Goal: Task Accomplishment & Management: Complete application form

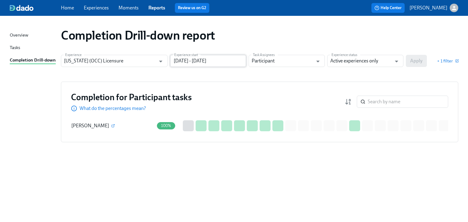
click at [194, 60] on input "[DATE] - [DATE]" at bounding box center [208, 61] width 76 height 12
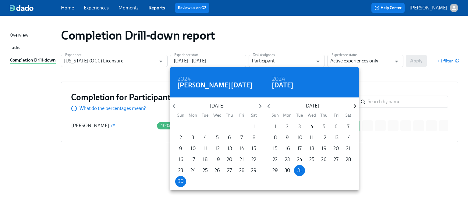
click at [354, 106] on icon "button" at bounding box center [355, 106] width 8 height 8
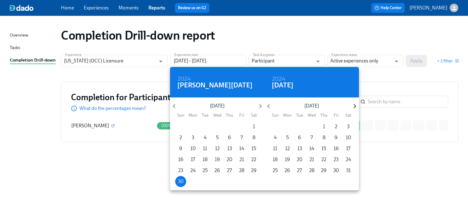
click at [354, 106] on icon "button" at bounding box center [355, 106] width 8 height 8
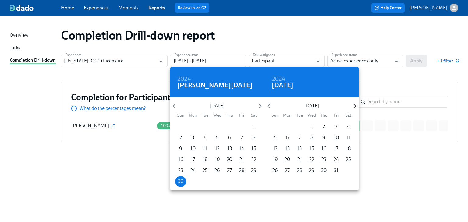
click at [354, 106] on icon "button" at bounding box center [355, 106] width 8 height 8
click at [348, 126] on p "1" at bounding box center [349, 126] width 2 height 7
type input "[DATE] - [DATE]"
drag, startPoint x: 379, startPoint y: 73, endPoint x: 430, endPoint y: 59, distance: 53.0
click at [384, 72] on div at bounding box center [234, 111] width 468 height 222
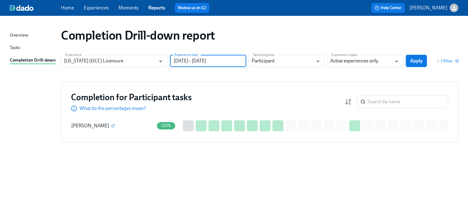
click at [414, 60] on span "Apply" at bounding box center [416, 61] width 13 height 6
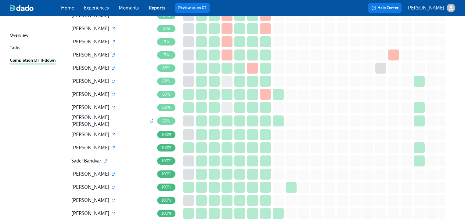
scroll to position [390, 0]
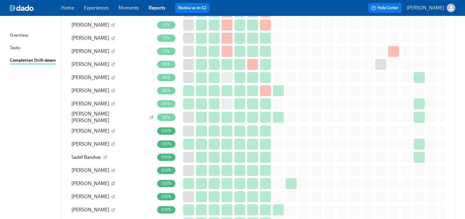
click at [111, 181] on icon "button" at bounding box center [113, 183] width 4 height 4
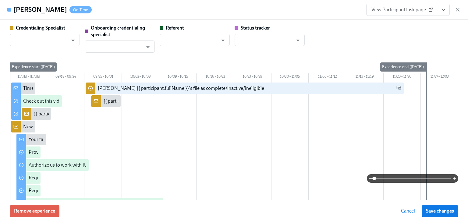
type input "[PERSON_NAME]"
type input "Dado Customer Support"
click at [378, 11] on span "View Participant task page" at bounding box center [402, 10] width 61 height 6
click at [458, 9] on icon "button" at bounding box center [458, 10] width 6 height 6
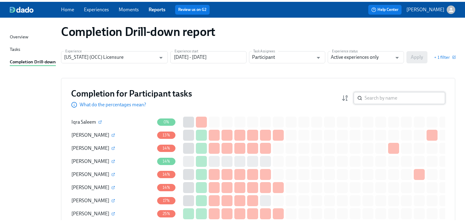
scroll to position [0, 0]
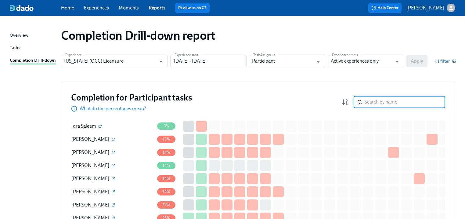
click at [385, 103] on input "search" at bounding box center [404, 102] width 81 height 12
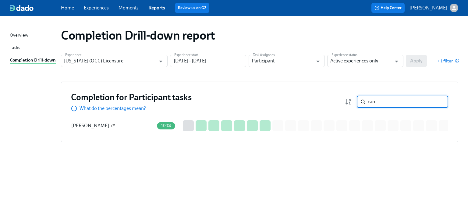
type input "cao"
click at [113, 126] on icon "button" at bounding box center [114, 125] width 2 height 2
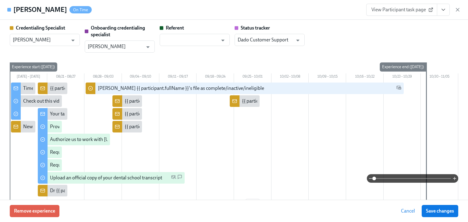
click at [392, 10] on span "View Participant task page" at bounding box center [402, 10] width 61 height 6
click at [399, 12] on span "View Participant task page" at bounding box center [402, 10] width 61 height 6
click at [456, 10] on icon "button" at bounding box center [458, 10] width 6 height 6
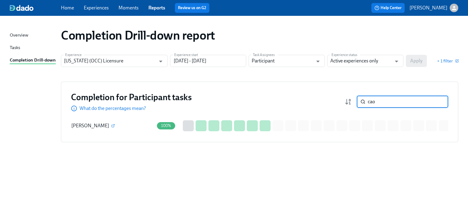
drag, startPoint x: 378, startPoint y: 100, endPoint x: 369, endPoint y: 100, distance: 9.1
click at [369, 100] on input "cao" at bounding box center [408, 102] width 81 height 12
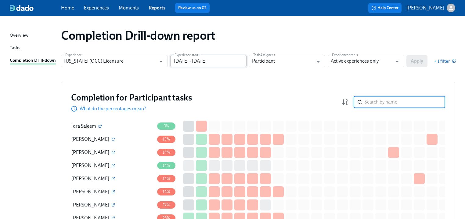
click at [213, 62] on input "[DATE] - [DATE]" at bounding box center [208, 61] width 76 height 12
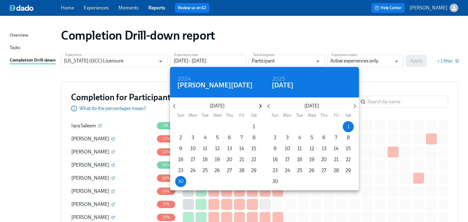
click at [260, 106] on icon "button" at bounding box center [260, 106] width 8 height 8
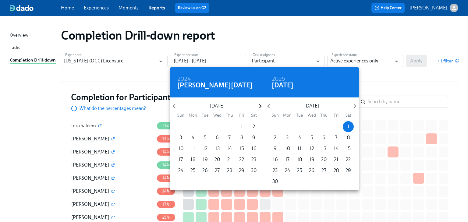
click at [260, 106] on icon "button" at bounding box center [260, 106] width 8 height 8
click at [253, 127] on p "1" at bounding box center [254, 126] width 2 height 7
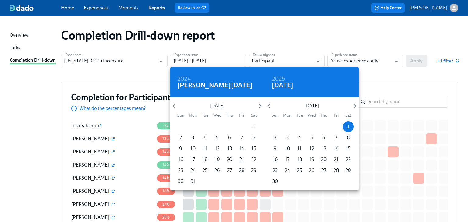
type input "[DATE] - [DATE]"
click at [383, 75] on div at bounding box center [234, 111] width 468 height 222
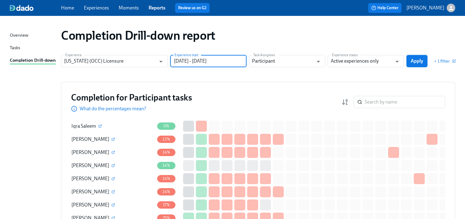
click at [417, 60] on span "Apply" at bounding box center [416, 61] width 13 height 6
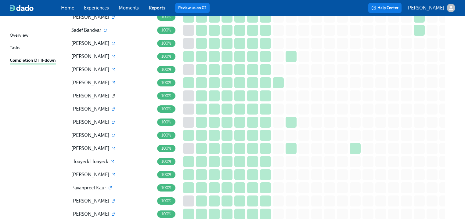
scroll to position [512, 0]
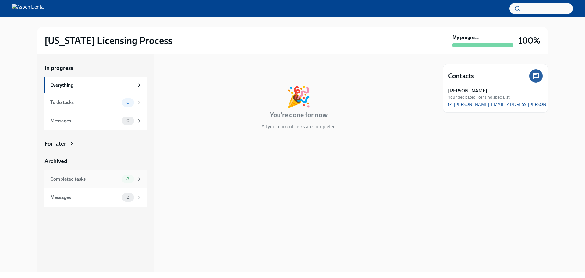
click at [70, 180] on div "Completed tasks" at bounding box center [84, 179] width 69 height 7
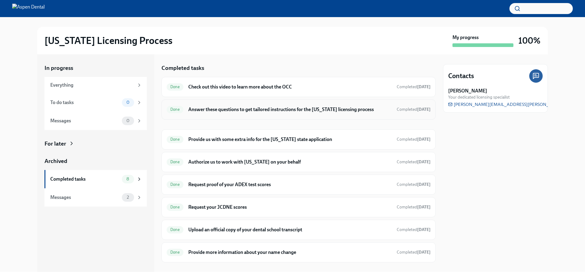
click at [195, 109] on h6 "Answer these questions to get tailored instructions for the [US_STATE] licensin…" at bounding box center [290, 109] width 204 height 7
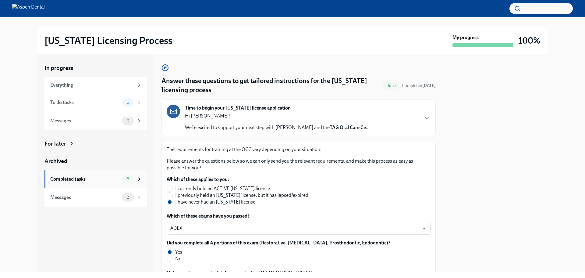
click at [67, 181] on div "Completed tasks" at bounding box center [84, 179] width 69 height 7
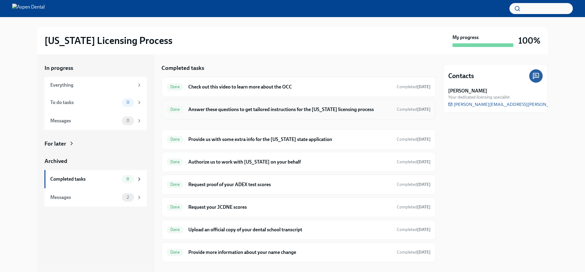
click at [219, 111] on h6 "Answer these questions to get tailored instructions for the [US_STATE] licensin…" at bounding box center [290, 109] width 204 height 7
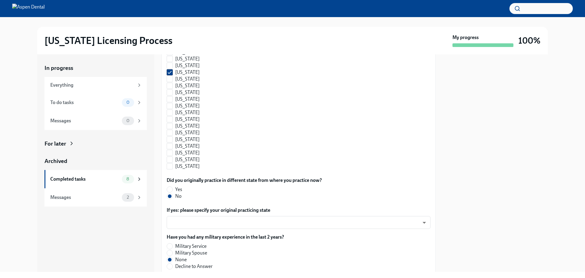
scroll to position [647, 0]
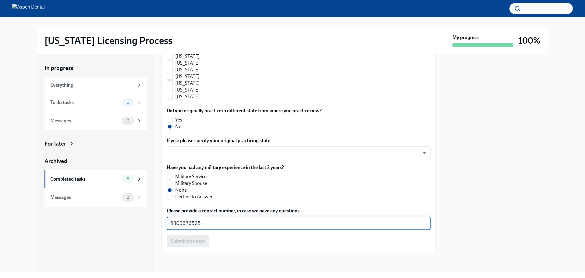
drag, startPoint x: 210, startPoint y: 223, endPoint x: 163, endPoint y: 224, distance: 47.3
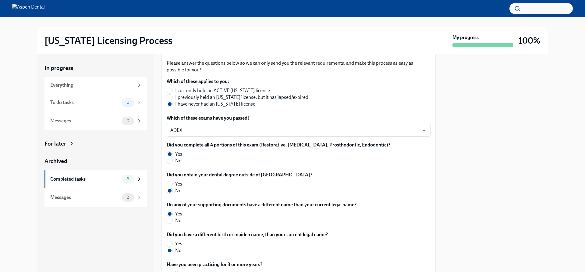
scroll to position [0, 0]
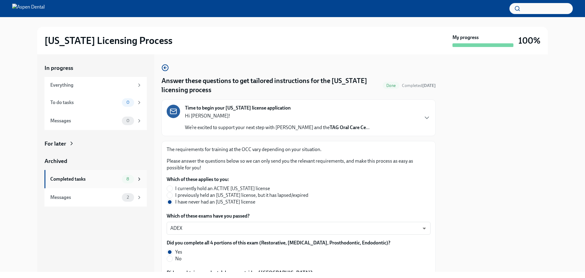
click at [64, 179] on div "Completed tasks" at bounding box center [84, 179] width 69 height 7
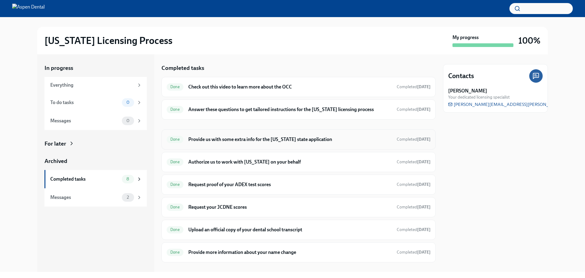
click at [259, 137] on h6 "Provide us with some extra info for the [US_STATE] state application" at bounding box center [290, 139] width 204 height 7
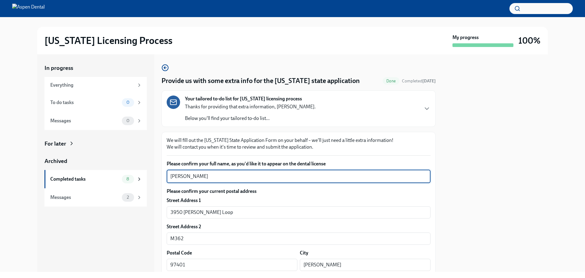
drag, startPoint x: 198, startPoint y: 178, endPoint x: 156, endPoint y: 177, distance: 42.1
click at [156, 177] on div "In progress Everything To do tasks 0 Messages 0 For later Archived Completed ta…" at bounding box center [292, 162] width 511 height 217
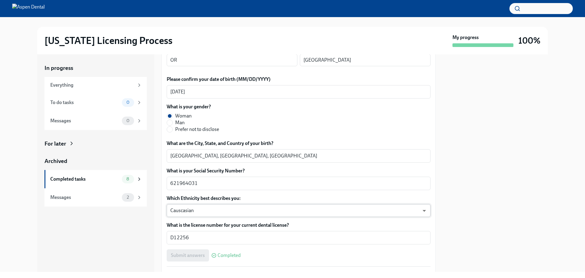
scroll to position [244, 0]
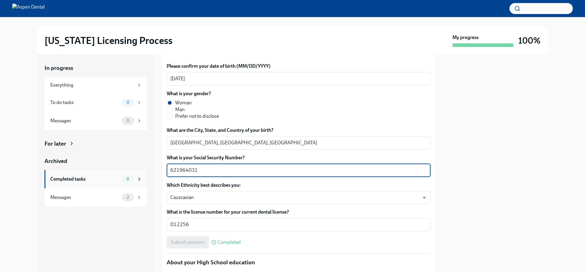
drag, startPoint x: 188, startPoint y: 167, endPoint x: 145, endPoint y: 170, distance: 43.7
click at [145, 170] on div "In progress Everything To do tasks 0 Messages 0 For later Archived Completed ta…" at bounding box center [292, 162] width 511 height 217
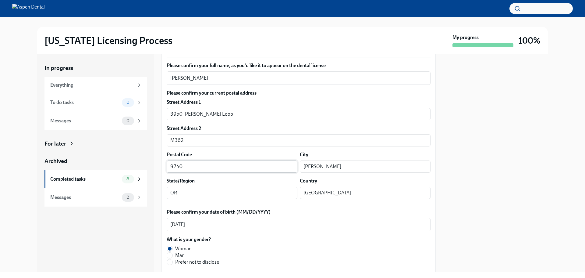
scroll to position [91, 0]
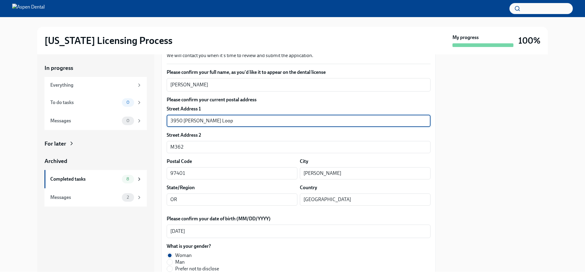
drag, startPoint x: 231, startPoint y: 120, endPoint x: 159, endPoint y: 120, distance: 72.0
click at [153, 120] on div "In progress Everything To do tasks 0 Messages 0 For later Archived Completed ta…" at bounding box center [292, 162] width 511 height 217
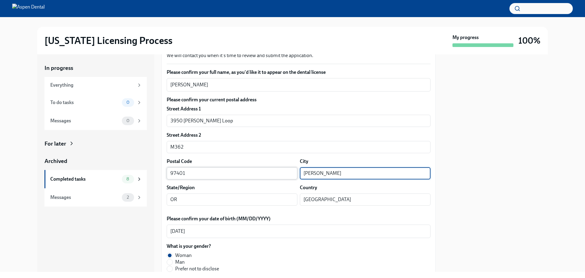
drag, startPoint x: 311, startPoint y: 171, endPoint x: 277, endPoint y: 173, distance: 34.2
click at [277, 173] on div "Postal Code 97401 ​ City Eugene ​" at bounding box center [299, 168] width 264 height 21
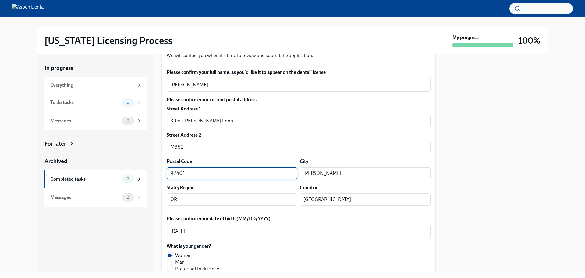
drag, startPoint x: 187, startPoint y: 173, endPoint x: 153, endPoint y: 173, distance: 34.2
click at [153, 173] on div "In progress Everything To do tasks 0 Messages 0 For later Archived Completed ta…" at bounding box center [292, 162] width 511 height 217
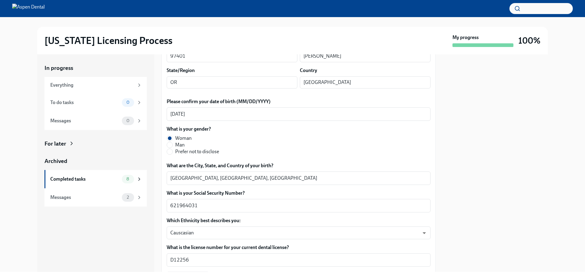
scroll to position [213, 0]
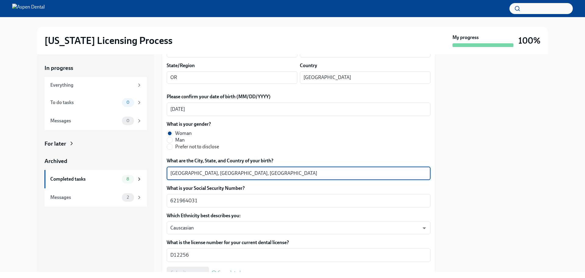
drag, startPoint x: 191, startPoint y: 172, endPoint x: 166, endPoint y: 172, distance: 25.0
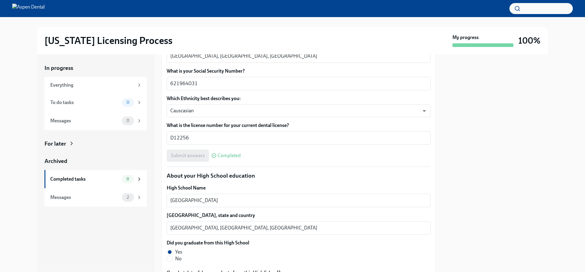
scroll to position [335, 0]
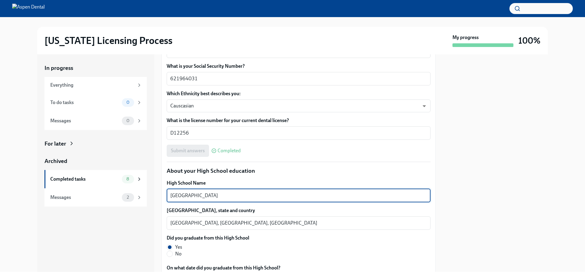
drag, startPoint x: 216, startPoint y: 196, endPoint x: 157, endPoint y: 194, distance: 58.9
click at [157, 194] on div "In progress Everything To do tasks 0 Messages 0 For later Archived Completed ta…" at bounding box center [292, 162] width 511 height 217
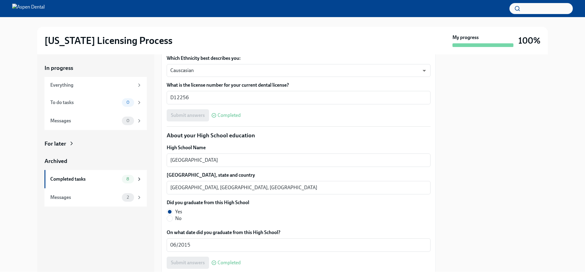
scroll to position [427, 0]
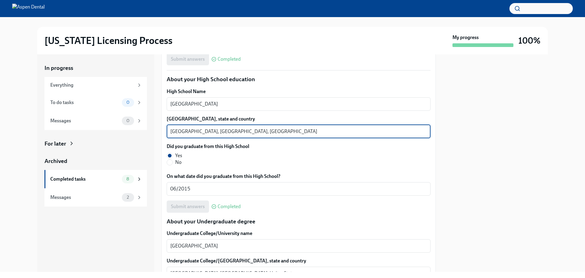
drag, startPoint x: 192, startPoint y: 130, endPoint x: 148, endPoint y: 128, distance: 44.9
click at [148, 128] on div "In progress Everything To do tasks 0 Messages 0 For later Archived Completed ta…" at bounding box center [292, 162] width 511 height 217
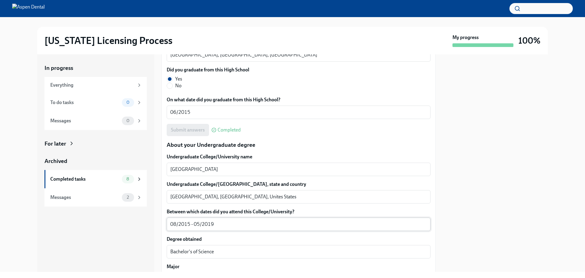
scroll to position [549, 0]
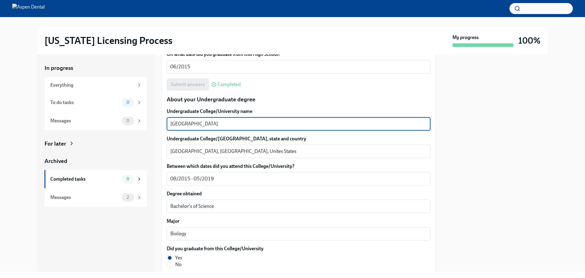
drag, startPoint x: 208, startPoint y: 121, endPoint x: 156, endPoint y: 121, distance: 52.1
click at [156, 121] on div "In progress Everything To do tasks 0 Messages 0 For later Archived Completed ta…" at bounding box center [292, 162] width 511 height 217
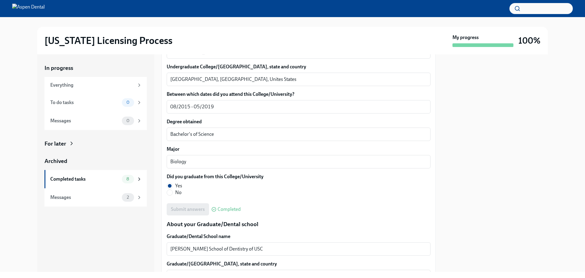
scroll to position [610, 0]
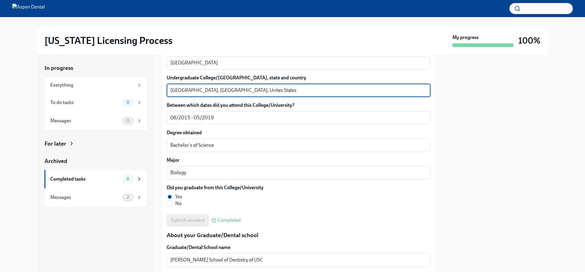
drag, startPoint x: 199, startPoint y: 88, endPoint x: 165, endPoint y: 88, distance: 33.9
click at [165, 88] on div "We will fill out the Illinois State Application Form on your behalf – we'll jus…" at bounding box center [299, 178] width 274 height 1313
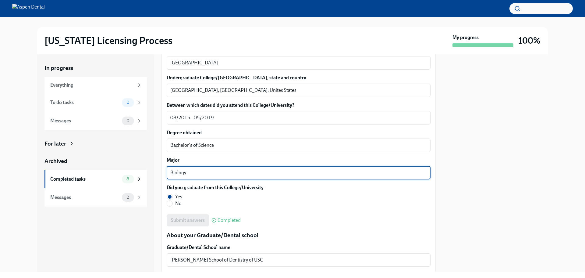
drag, startPoint x: 190, startPoint y: 171, endPoint x: 151, endPoint y: 170, distance: 39.3
click at [151, 170] on div "In progress Everything To do tasks 0 Messages 0 For later Archived Completed ta…" at bounding box center [292, 162] width 511 height 217
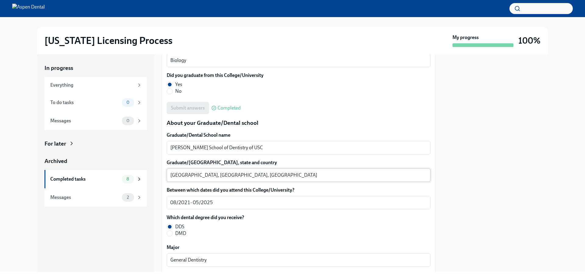
scroll to position [732, 0]
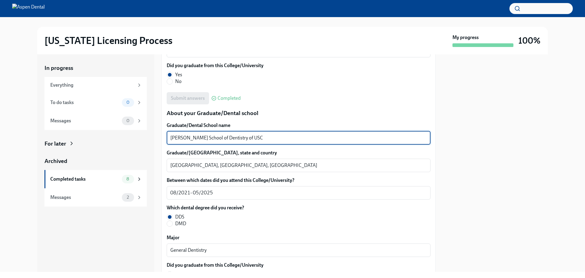
drag, startPoint x: 258, startPoint y: 136, endPoint x: 164, endPoint y: 136, distance: 93.6
click at [162, 136] on div "We will fill out the Illinois State Application Form on your behalf – we'll jus…" at bounding box center [299, 56] width 274 height 1313
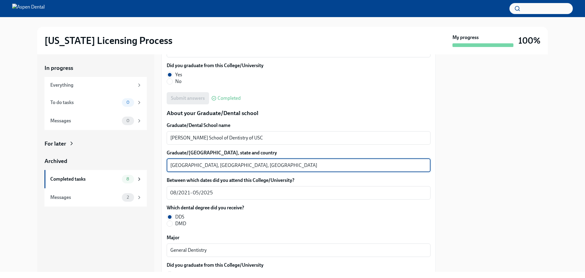
drag, startPoint x: 195, startPoint y: 164, endPoint x: 161, endPoint y: 166, distance: 33.9
click at [158, 164] on div "In progress Everything To do tasks 0 Messages 0 For later Archived Completed ta…" at bounding box center [292, 162] width 511 height 217
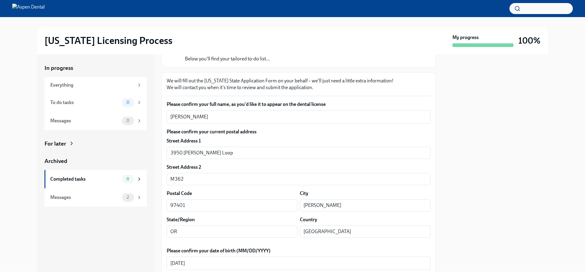
scroll to position [61, 0]
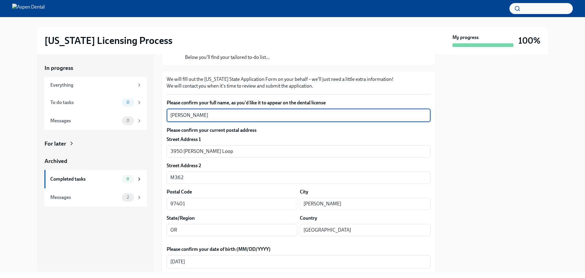
drag, startPoint x: 203, startPoint y: 115, endPoint x: 168, endPoint y: 116, distance: 34.8
click at [159, 114] on div "In progress Everything To do tasks 0 Messages 0 For later Archived Completed ta…" at bounding box center [292, 162] width 511 height 217
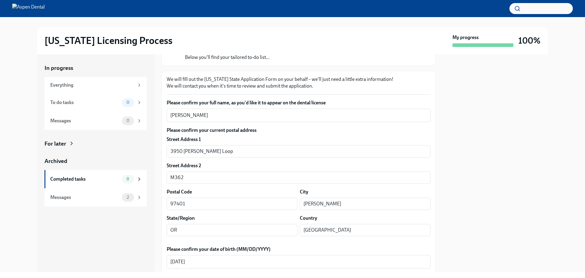
click at [526, 112] on div at bounding box center [495, 162] width 105 height 217
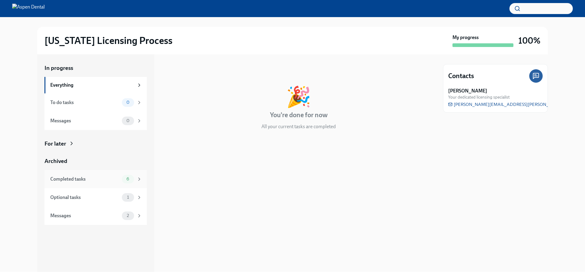
click at [87, 182] on div "Completed tasks" at bounding box center [84, 179] width 69 height 7
click at [75, 179] on div "Completed tasks" at bounding box center [84, 179] width 69 height 7
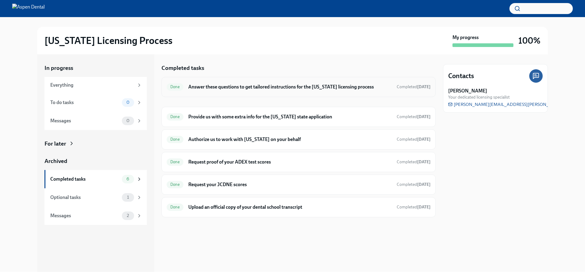
click at [233, 91] on div "Done Answer these questions to get tailored instructions for the [US_STATE] lic…" at bounding box center [299, 87] width 264 height 10
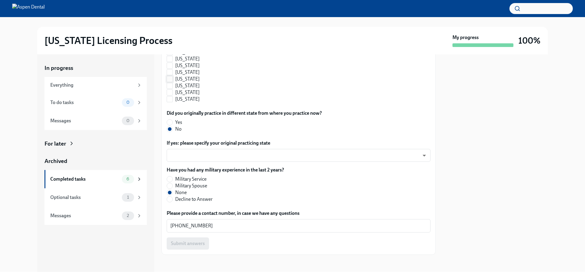
scroll to position [647, 0]
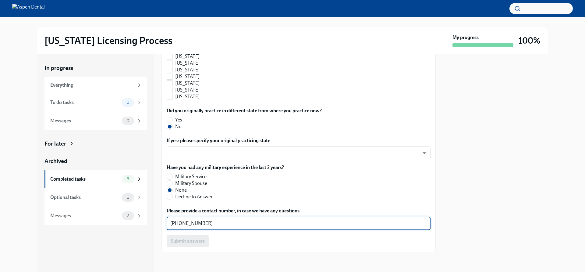
drag, startPoint x: 212, startPoint y: 223, endPoint x: 155, endPoint y: 218, distance: 57.3
click at [155, 218] on div "In progress Everything To do tasks 0 Messages 0 For later Archived Completed ta…" at bounding box center [292, 162] width 511 height 217
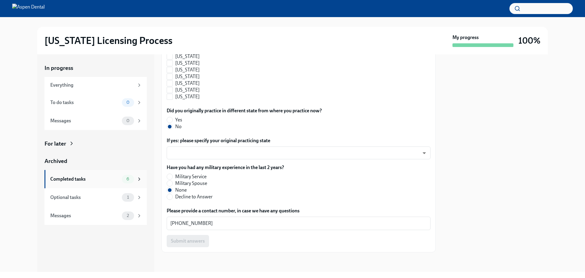
click at [57, 174] on div "Completed tasks 6" at bounding box center [96, 179] width 102 height 18
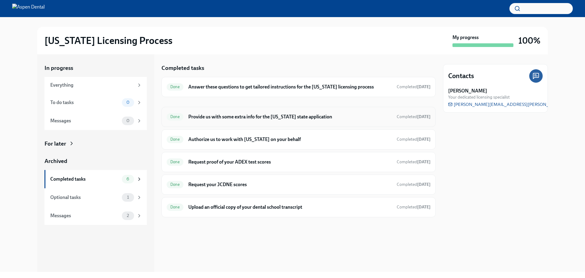
click at [237, 117] on h6 "Provide us with some extra info for the [US_STATE] state application" at bounding box center [290, 116] width 204 height 7
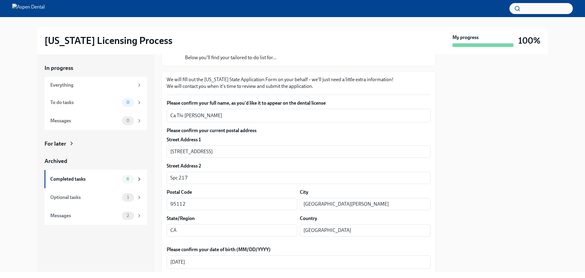
scroll to position [61, 0]
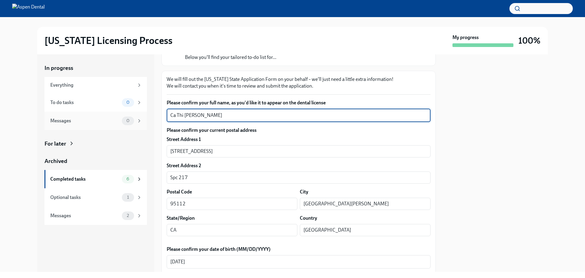
drag, startPoint x: 200, startPoint y: 116, endPoint x: 147, endPoint y: 116, distance: 53.7
click at [147, 116] on div "In progress Everything To do tasks 0 Messages 0 For later Archived Completed ta…" at bounding box center [292, 162] width 511 height 217
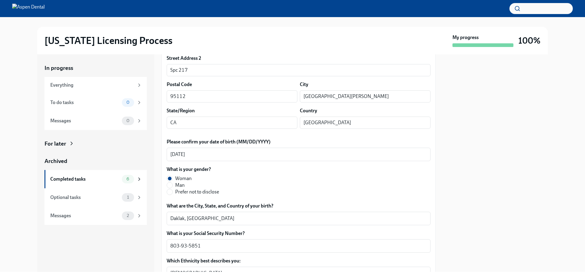
scroll to position [213, 0]
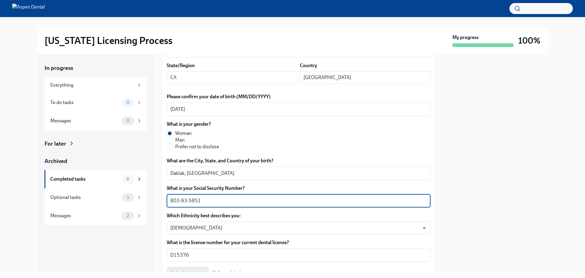
drag, startPoint x: 206, startPoint y: 200, endPoint x: 170, endPoint y: 203, distance: 36.7
click at [170, 203] on div "803-93-5851 x ​" at bounding box center [299, 200] width 264 height 13
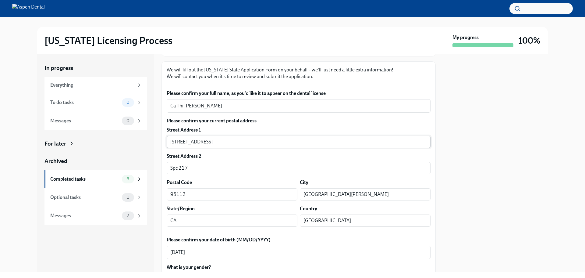
scroll to position [61, 0]
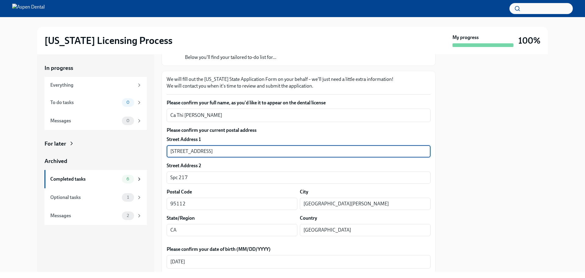
drag, startPoint x: 245, startPoint y: 148, endPoint x: 170, endPoint y: 154, distance: 76.2
click at [150, 153] on div "In progress Everything To do tasks 0 Messages 0 For later Archived Completed ta…" at bounding box center [292, 162] width 511 height 217
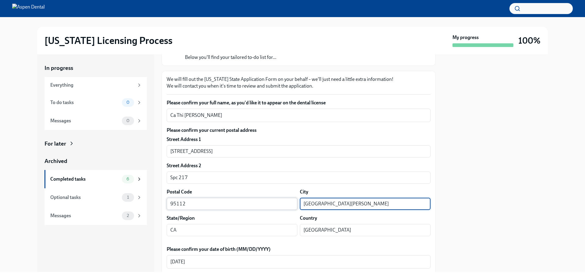
drag, startPoint x: 281, startPoint y: 201, endPoint x: 277, endPoint y: 201, distance: 3.7
click at [272, 201] on div "Postal Code 95112 ​ City San Jose ​" at bounding box center [299, 198] width 264 height 21
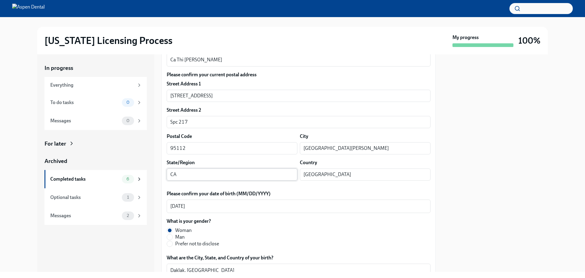
scroll to position [122, 0]
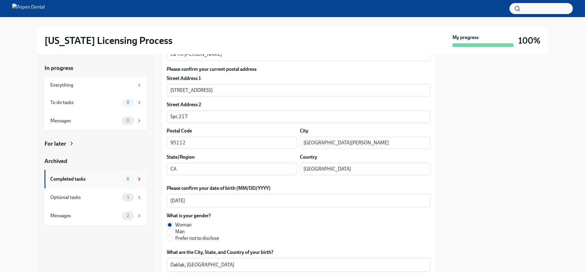
click at [66, 180] on div "Completed tasks" at bounding box center [84, 179] width 69 height 7
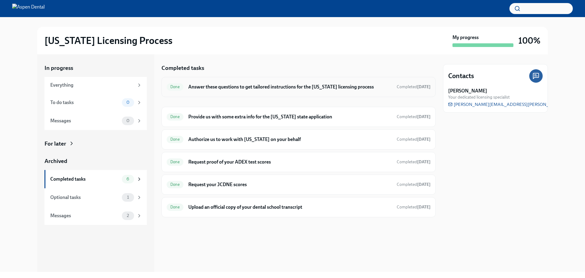
click at [253, 88] on h6 "Answer these questions to get tailored instructions for the [US_STATE] licensin…" at bounding box center [290, 87] width 204 height 7
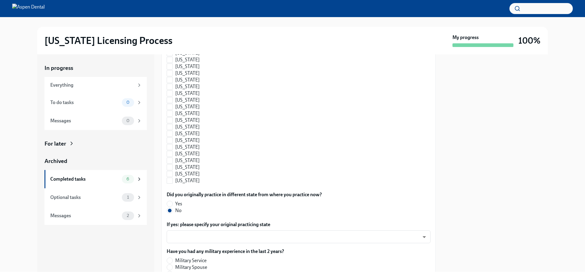
scroll to position [579, 0]
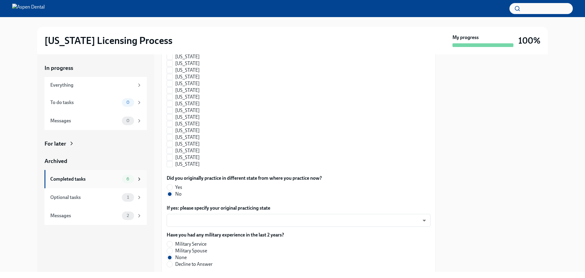
click at [73, 179] on div "Completed tasks" at bounding box center [84, 179] width 69 height 7
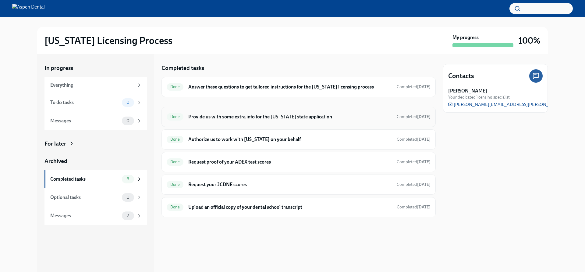
click at [231, 116] on h6 "Provide us with some extra info for the [US_STATE] state application" at bounding box center [290, 116] width 204 height 7
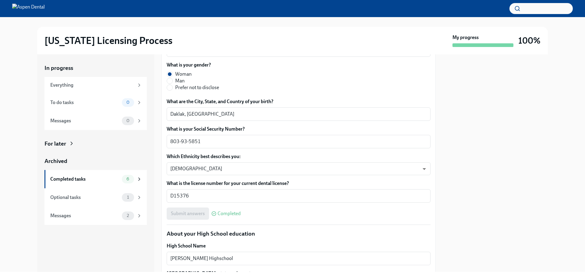
scroll to position [274, 0]
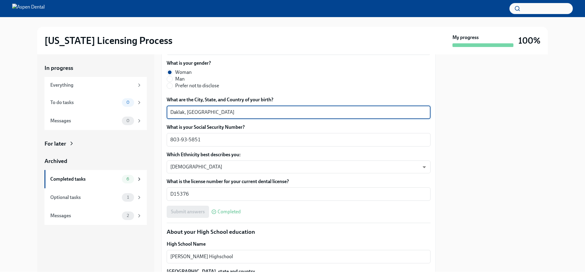
drag, startPoint x: 185, startPoint y: 112, endPoint x: 165, endPoint y: 113, distance: 19.9
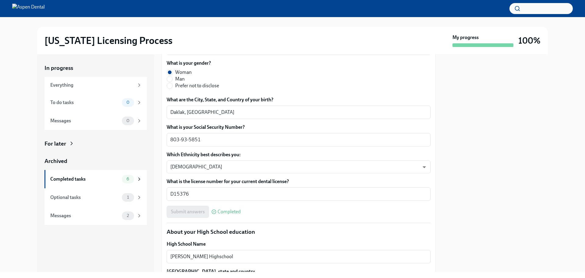
drag, startPoint x: 172, startPoint y: 111, endPoint x: 316, endPoint y: 87, distance: 145.4
click at [316, 87] on div "What is your gender? Woman Man Prefer not to disclose" at bounding box center [299, 74] width 264 height 29
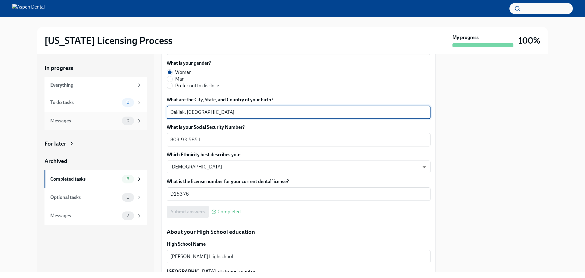
drag, startPoint x: 185, startPoint y: 110, endPoint x: 145, endPoint y: 113, distance: 40.6
click at [145, 113] on div "In progress Everything To do tasks 0 Messages 0 For later Archived Completed ta…" at bounding box center [292, 162] width 511 height 217
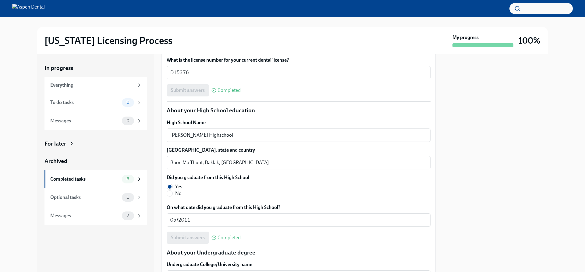
scroll to position [396, 0]
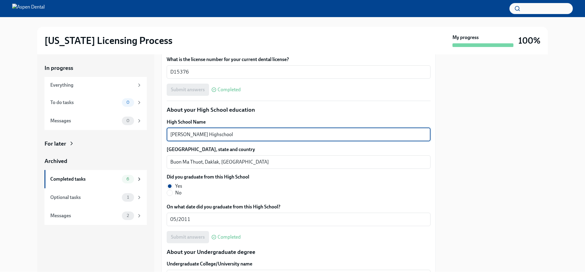
drag, startPoint x: 223, startPoint y: 134, endPoint x: 165, endPoint y: 135, distance: 58.0
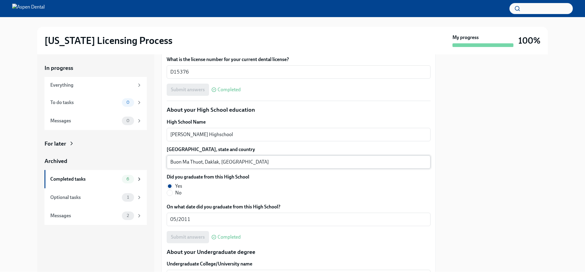
click at [203, 161] on textarea "Buon Ma Thuot, Daklak, Vietnam" at bounding box center [298, 161] width 257 height 7
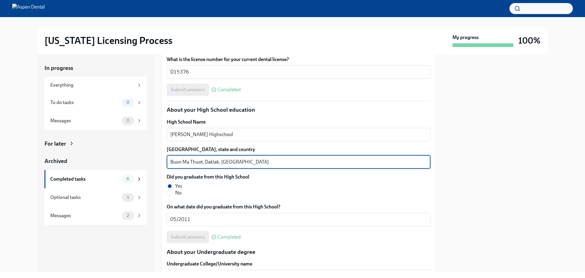
click at [202, 161] on textarea "Buon Ma Thuot, Daklak, Vietnam" at bounding box center [298, 161] width 257 height 7
drag, startPoint x: 203, startPoint y: 160, endPoint x: 164, endPoint y: 162, distance: 38.8
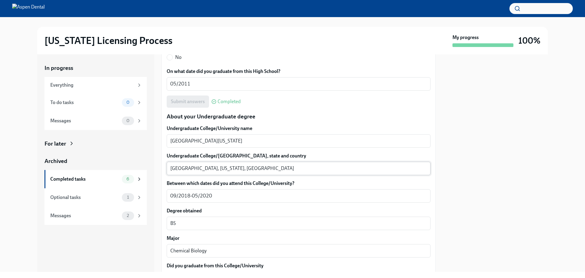
scroll to position [549, 0]
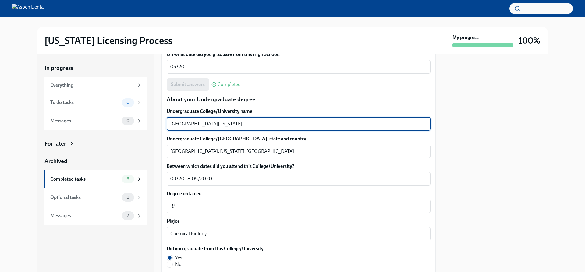
drag, startPoint x: 249, startPoint y: 125, endPoint x: 151, endPoint y: 126, distance: 98.2
click at [151, 126] on div "In progress Everything To do tasks 0 Messages 0 For later Archived Completed ta…" at bounding box center [292, 162] width 511 height 217
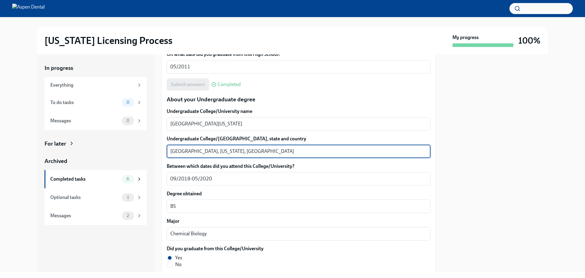
drag, startPoint x: 188, startPoint y: 149, endPoint x: 152, endPoint y: 152, distance: 36.1
click at [152, 152] on div "In progress Everything To do tasks 0 Messages 0 For later Archived Completed ta…" at bounding box center [292, 162] width 511 height 217
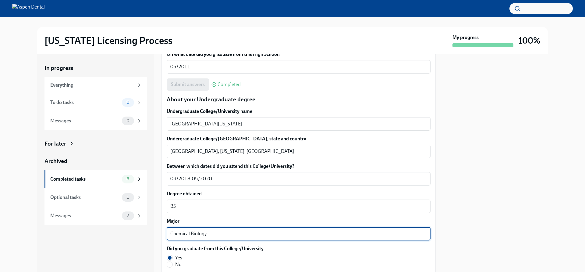
drag, startPoint x: 202, startPoint y: 234, endPoint x: 152, endPoint y: 238, distance: 50.7
click at [150, 238] on div "In progress Everything To do tasks 0 Messages 0 For later Archived Completed ta…" at bounding box center [292, 162] width 511 height 217
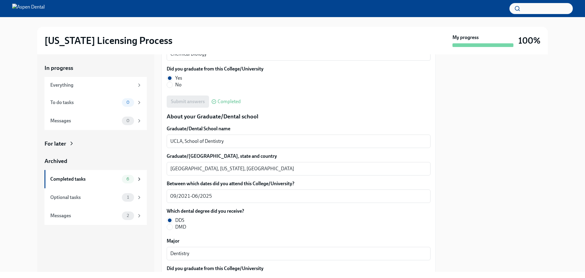
scroll to position [732, 0]
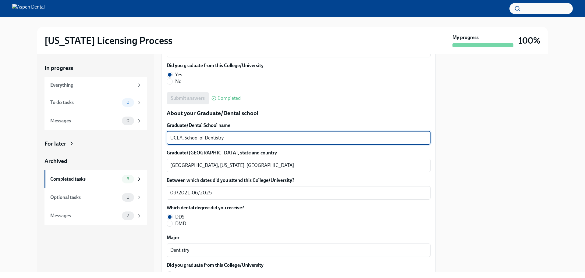
drag, startPoint x: 225, startPoint y: 137, endPoint x: 156, endPoint y: 140, distance: 69.3
click at [156, 140] on div "In progress Everything To do tasks 0 Messages 0 For later Archived Completed ta…" at bounding box center [292, 162] width 511 height 217
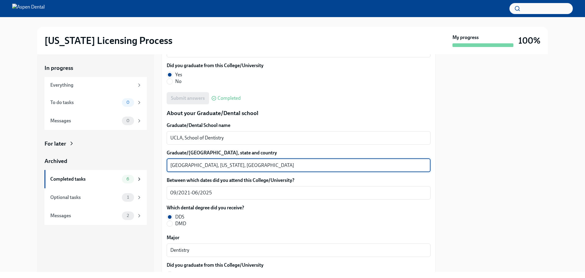
drag, startPoint x: 196, startPoint y: 165, endPoint x: 164, endPoint y: 164, distance: 31.7
click at [164, 164] on div "We will fill out the Illinois State Application Form on your behalf – we'll jus…" at bounding box center [299, 56] width 274 height 1313
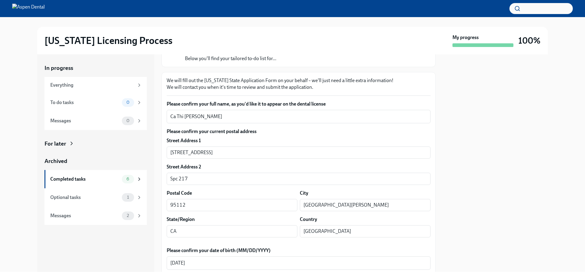
scroll to position [0, 0]
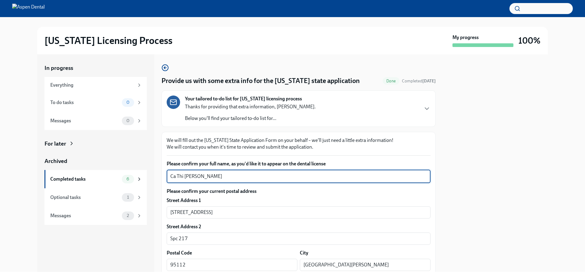
drag, startPoint x: 202, startPoint y: 174, endPoint x: 163, endPoint y: 172, distance: 38.8
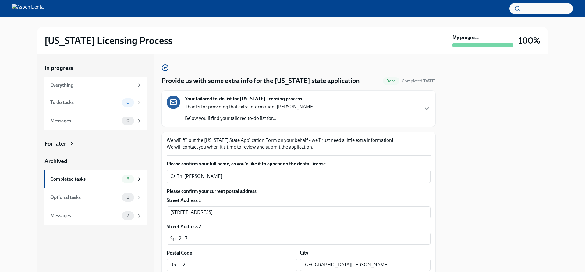
click at [179, 46] on div "Illinois Licensing Process" at bounding box center [248, 40] width 406 height 12
